Goal: Download file/media

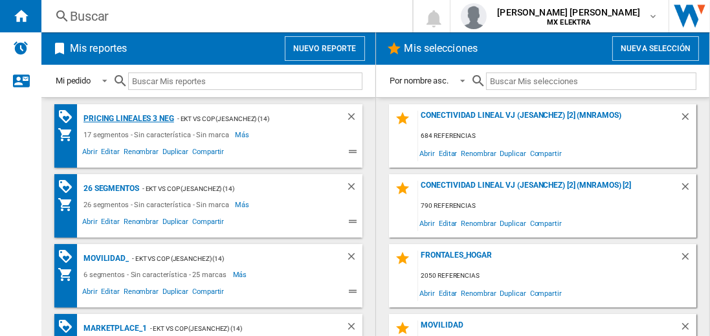
click at [128, 118] on div "Pricing lineales 3 neg" at bounding box center [127, 119] width 94 height 16
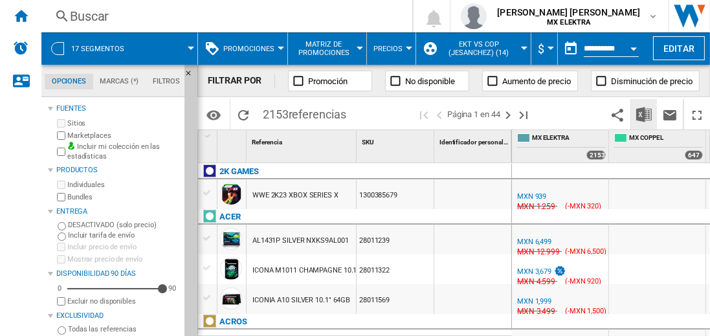
click at [645, 114] on img "Descargar en Excel" at bounding box center [644, 115] width 16 height 16
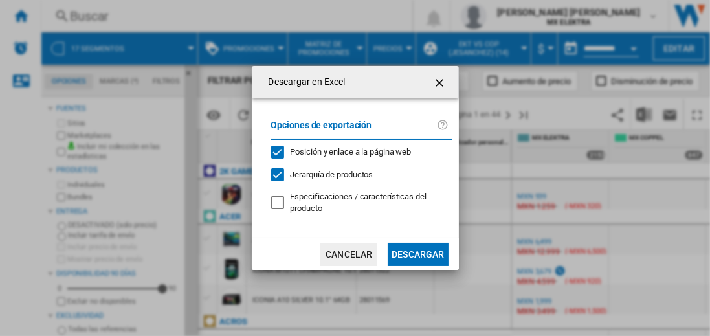
click at [417, 252] on button "Descargar" at bounding box center [418, 254] width 60 height 23
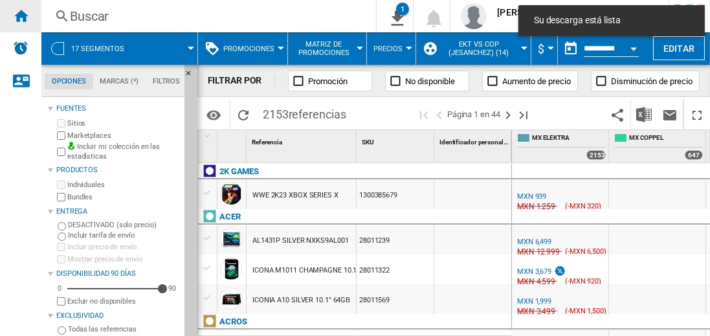
click at [21, 16] on ng-md-icon "Inicio" at bounding box center [21, 16] width 16 height 16
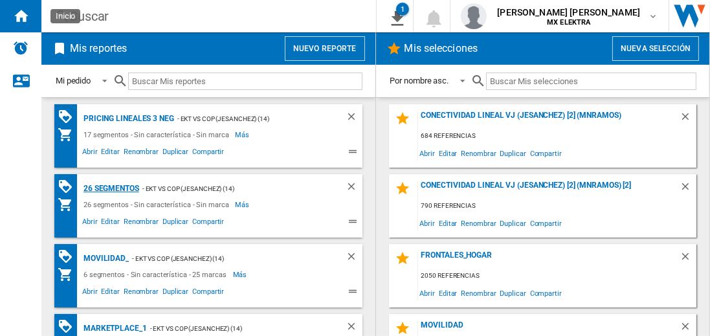
click at [112, 187] on div "26 segmentos" at bounding box center [109, 189] width 59 height 16
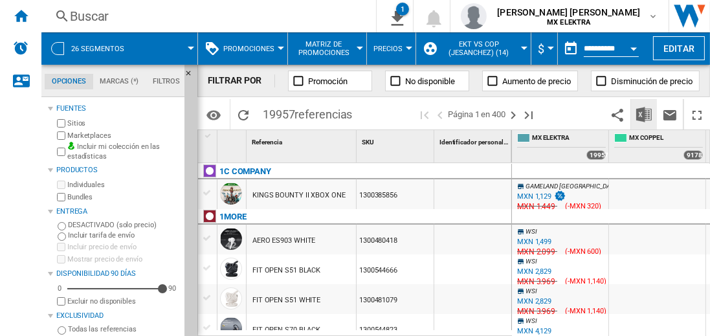
click at [645, 114] on img "Descargar en Excel" at bounding box center [644, 115] width 16 height 16
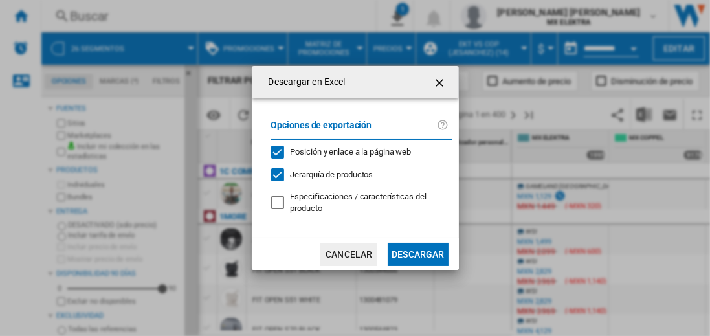
click at [417, 252] on button "Descargar" at bounding box center [418, 254] width 60 height 23
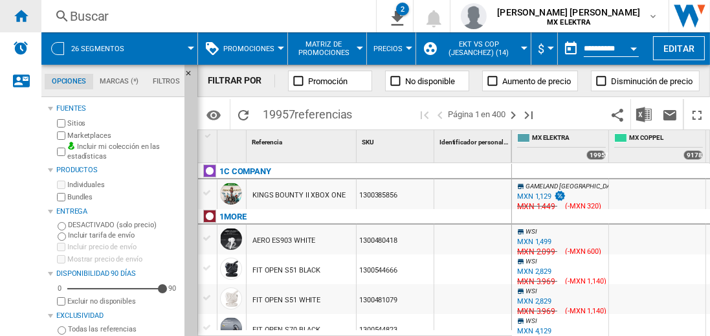
click at [21, 16] on ng-md-icon "Inicio" at bounding box center [21, 16] width 16 height 16
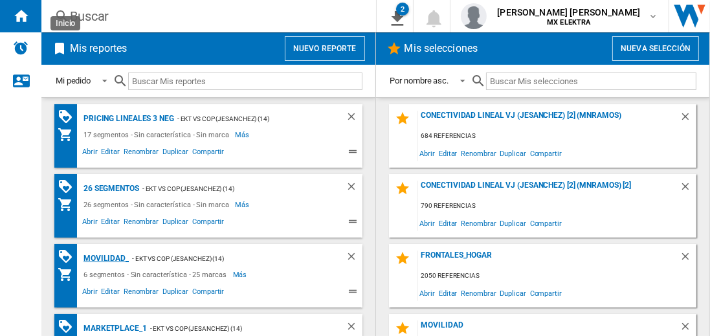
click at [104, 257] on div "MOVILIDAD_" at bounding box center [104, 258] width 49 height 16
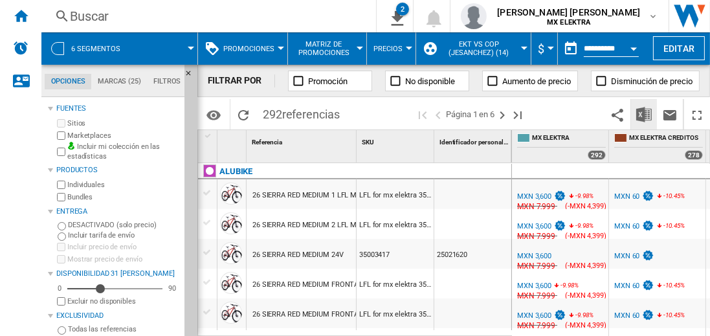
click at [645, 114] on img "Descargar en Excel" at bounding box center [644, 115] width 16 height 16
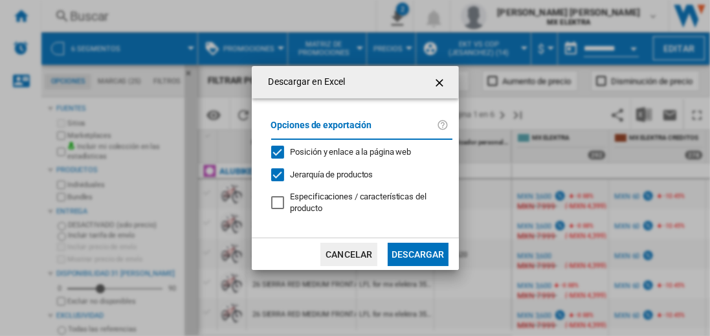
click at [417, 252] on button "Descargar" at bounding box center [418, 254] width 60 height 23
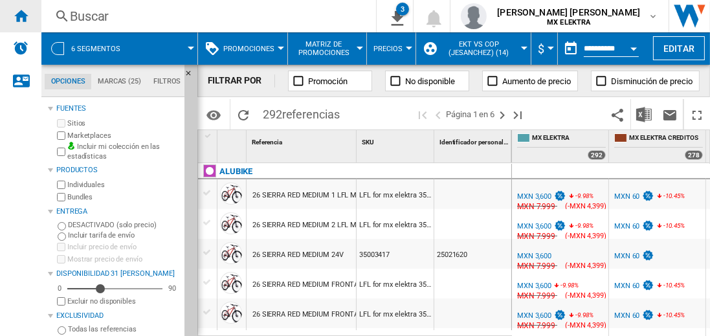
click at [21, 16] on ng-md-icon "Inicio" at bounding box center [21, 16] width 16 height 16
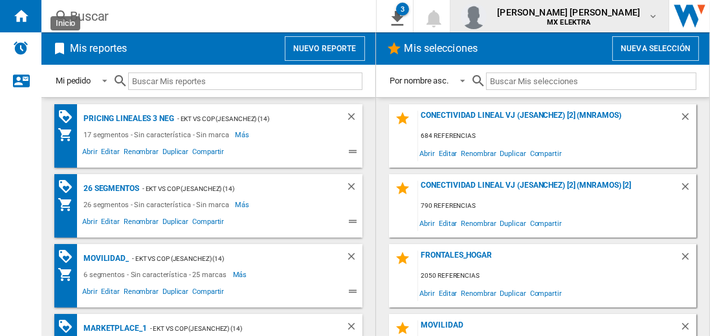
click at [581, 16] on span "[PERSON_NAME] [PERSON_NAME]" at bounding box center [568, 12] width 143 height 13
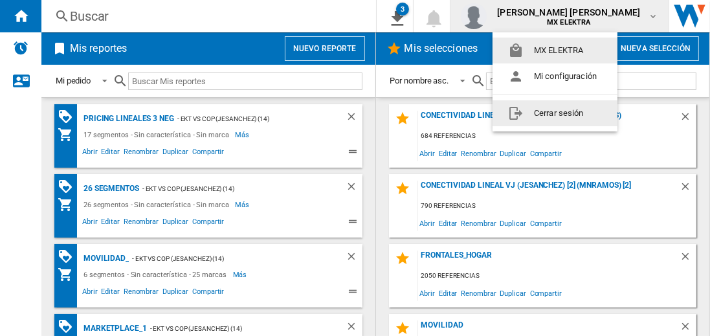
click at [555, 113] on button "Cerrar sesión" at bounding box center [554, 113] width 125 height 26
